Goal: Transaction & Acquisition: Download file/media

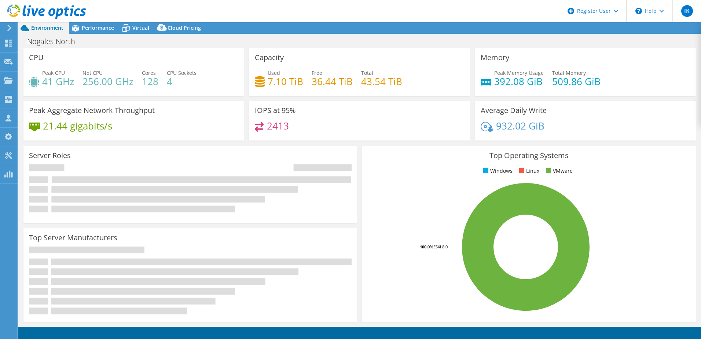
select select "USD"
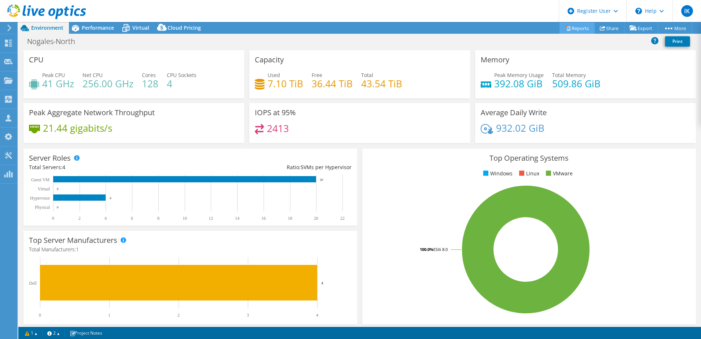
click at [570, 26] on link "Reports" at bounding box center [576, 27] width 35 height 11
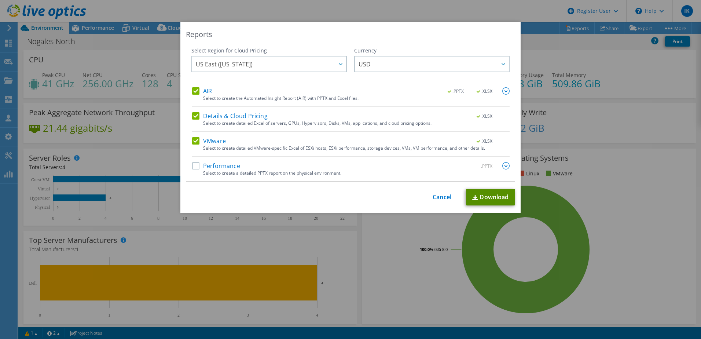
click at [490, 197] on link "Download" at bounding box center [490, 197] width 49 height 16
click at [418, 275] on div "Reports Select Region for Cloud Pricing Asia Pacific ([GEOGRAPHIC_DATA]) [GEOGR…" at bounding box center [350, 169] width 701 height 295
